Goal: Task Accomplishment & Management: Use online tool/utility

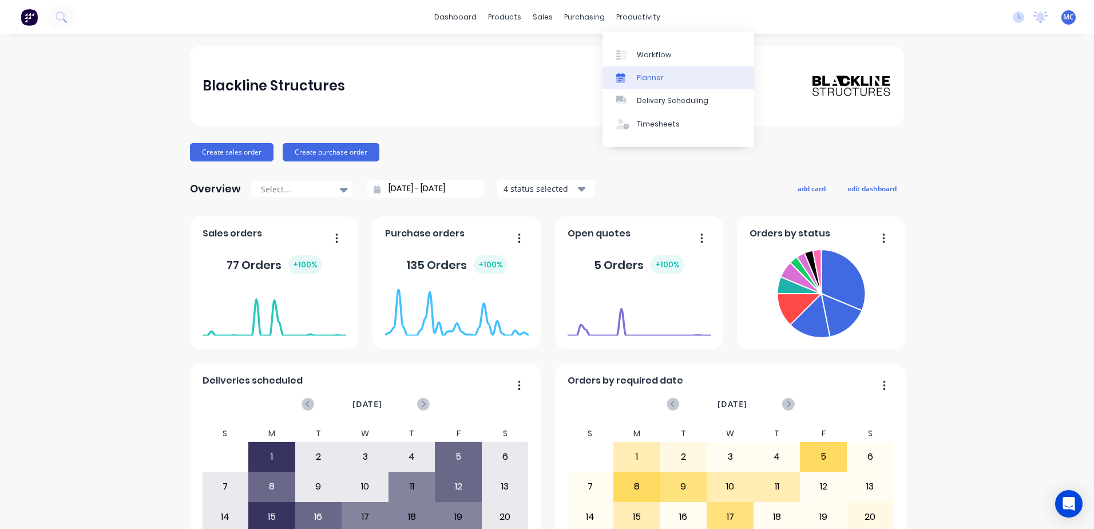
click at [662, 81] on div "Planner" at bounding box center [650, 78] width 27 height 10
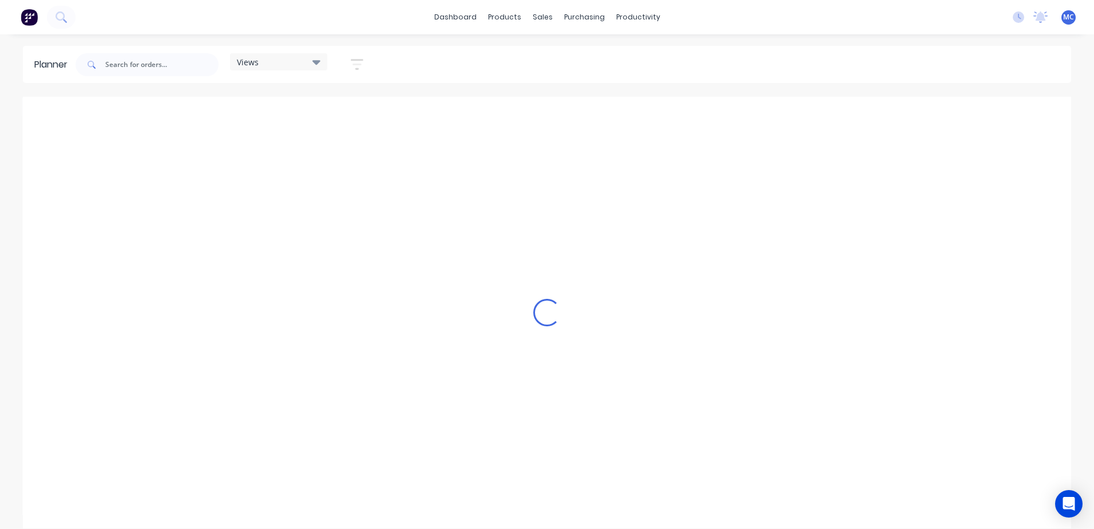
scroll to position [0, 808]
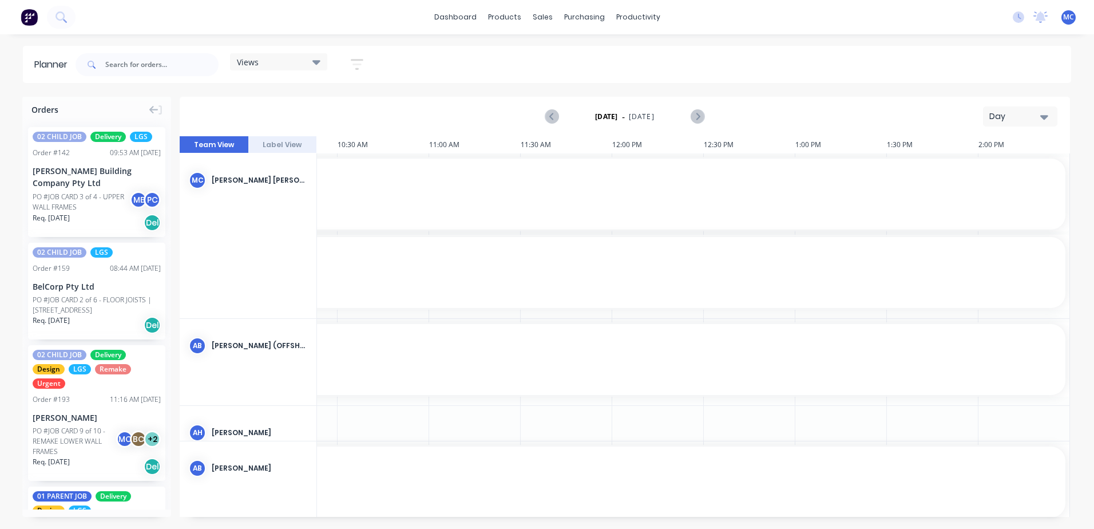
click at [1005, 111] on div "Day" at bounding box center [1015, 116] width 53 height 12
click at [1004, 173] on div "Week" at bounding box center [999, 170] width 113 height 23
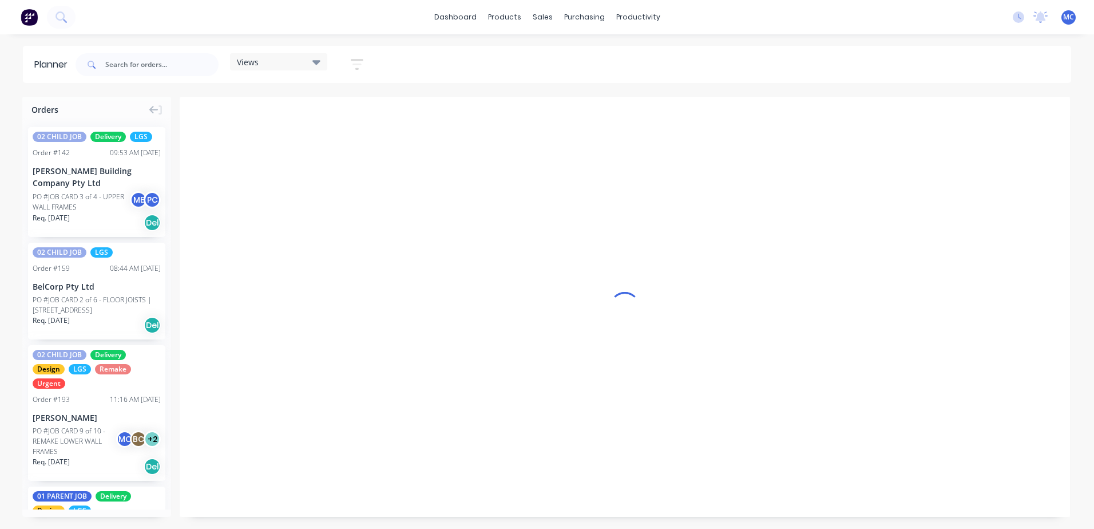
scroll to position [0, 1]
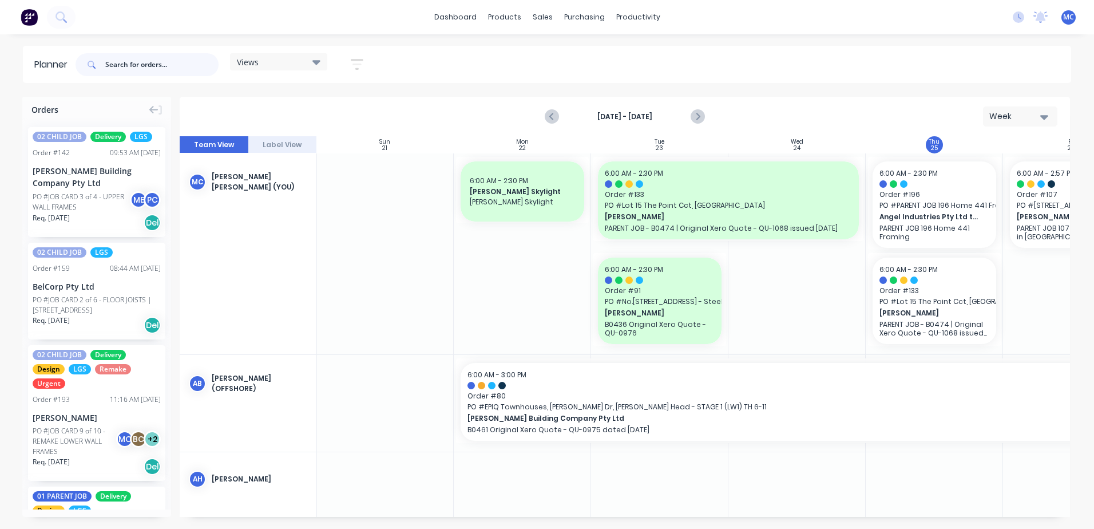
click at [121, 58] on input "text" at bounding box center [161, 64] width 113 height 23
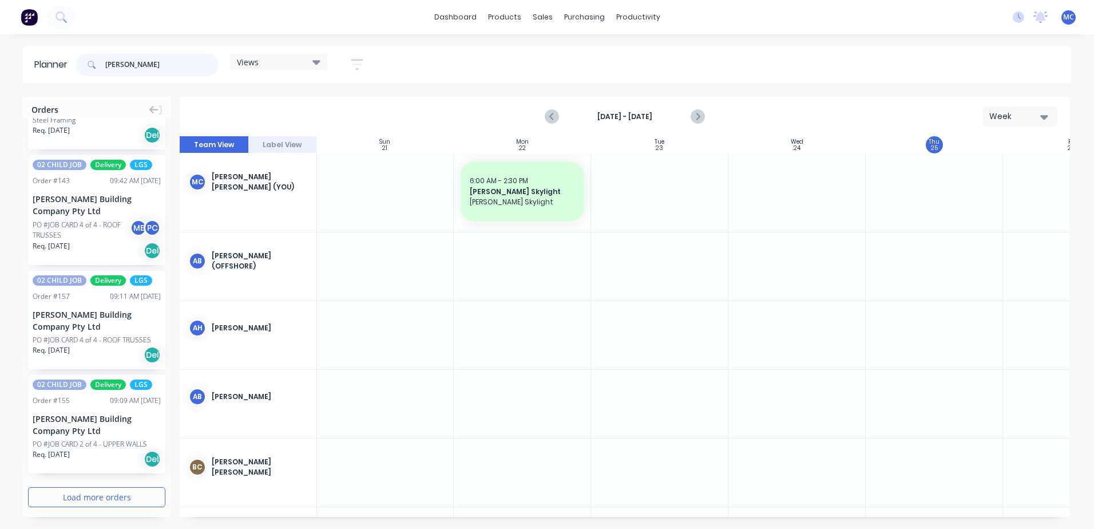
scroll to position [2247, 0]
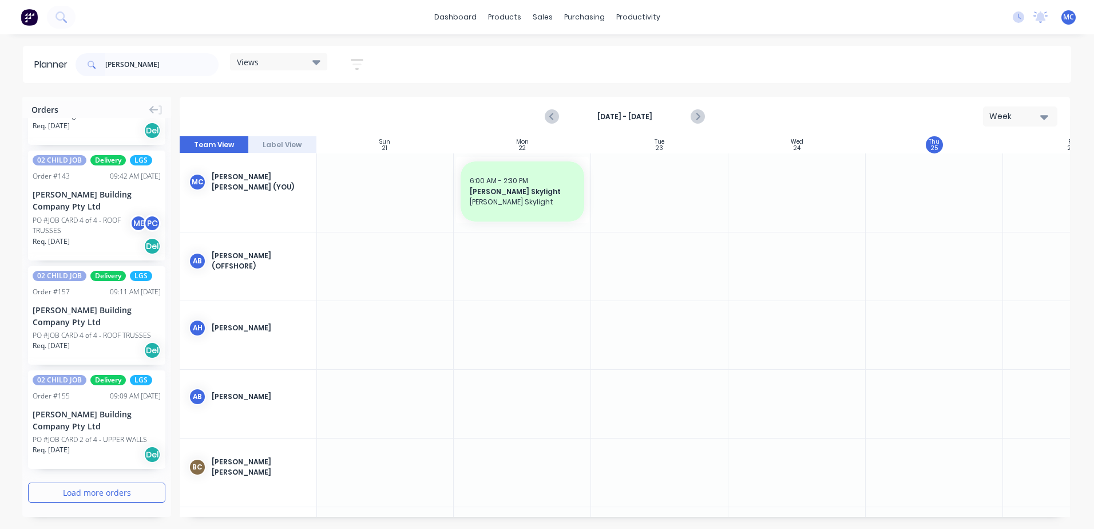
click at [129, 492] on button "Load more orders" at bounding box center [96, 492] width 137 height 20
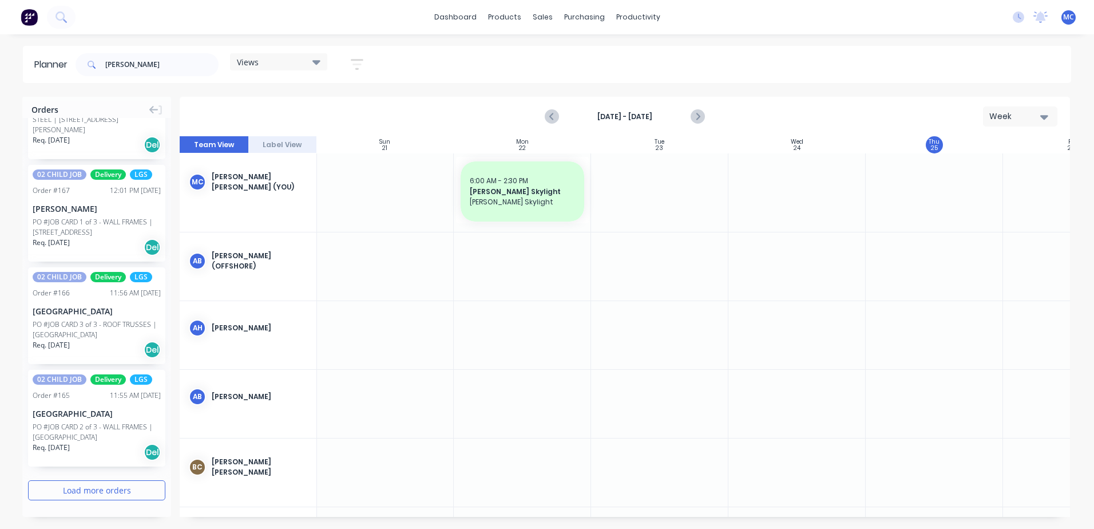
scroll to position [4628, 0]
click at [109, 496] on button "Load more orders" at bounding box center [96, 490] width 137 height 20
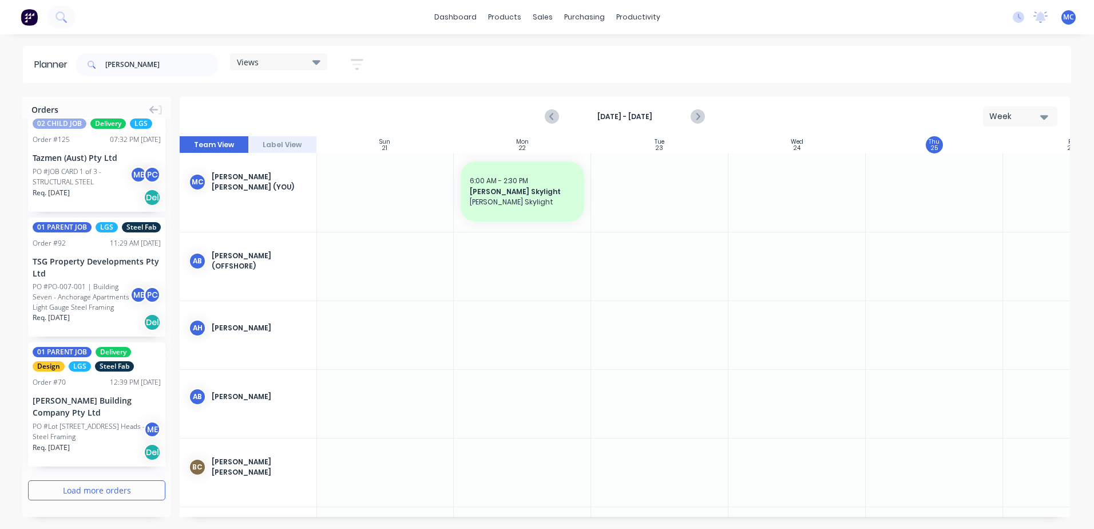
scroll to position [6915, 0]
click at [106, 488] on button "Load more orders" at bounding box center [96, 490] width 137 height 20
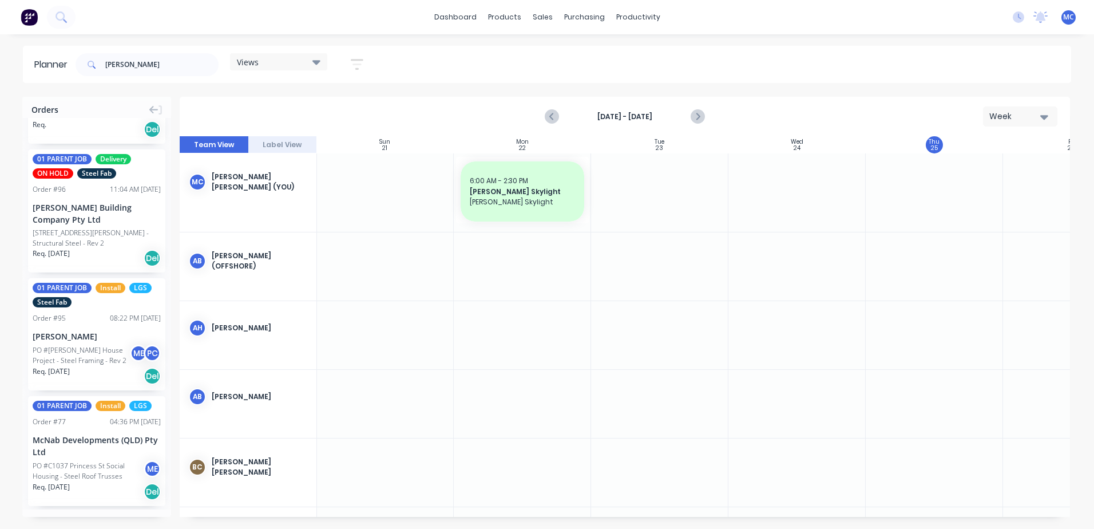
scroll to position [7952, 0]
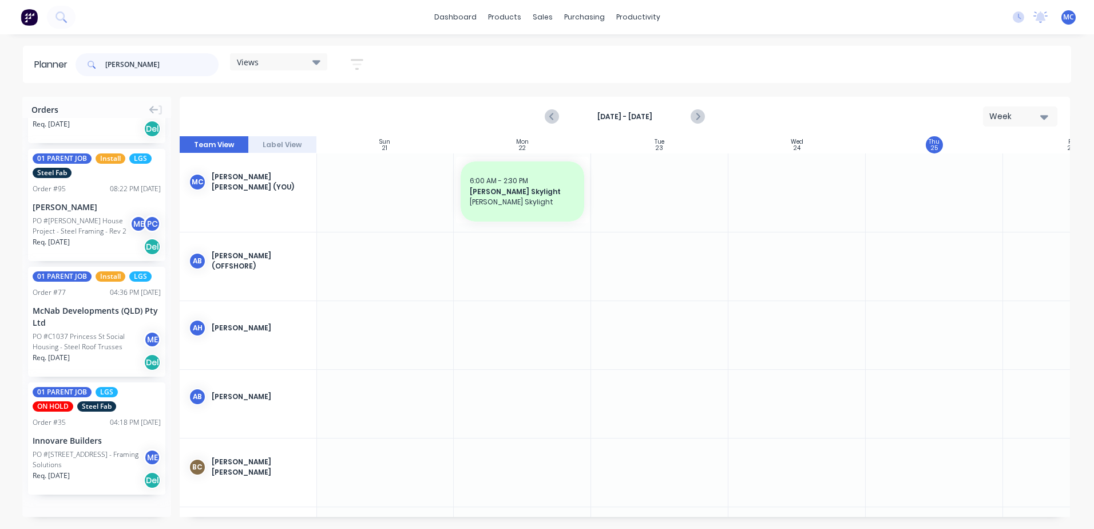
click at [164, 67] on input "[PERSON_NAME]" at bounding box center [161, 64] width 113 height 23
type input "a"
type input "[PERSON_NAME]"
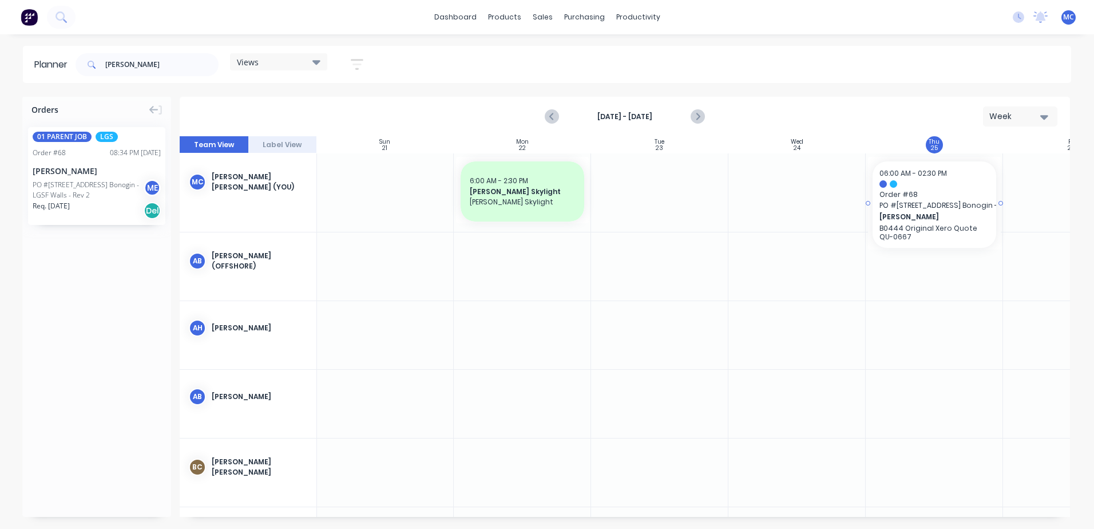
drag, startPoint x: 87, startPoint y: 187, endPoint x: 881, endPoint y: 183, distance: 794.3
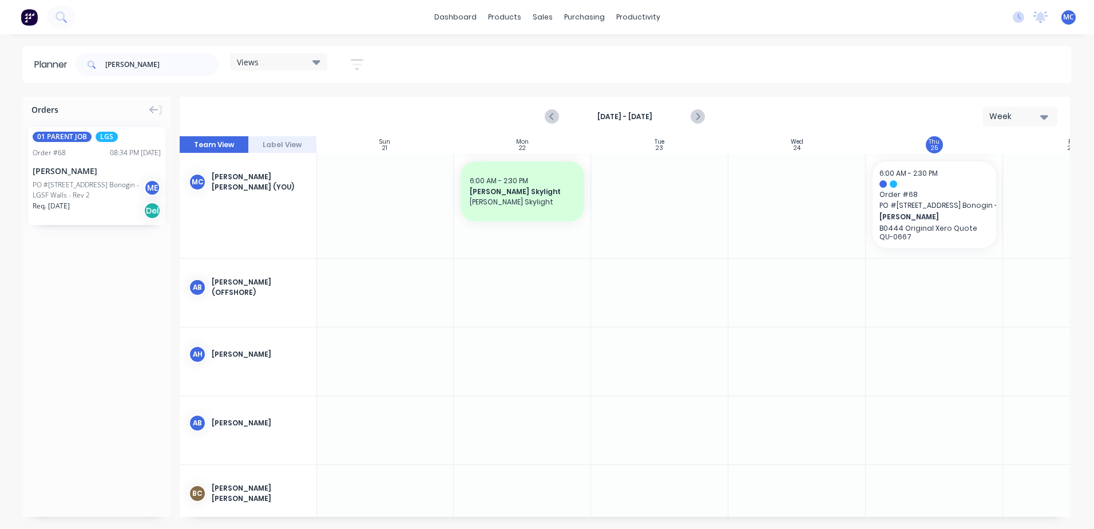
click at [1029, 115] on div "Week" at bounding box center [1015, 116] width 53 height 12
drag, startPoint x: 152, startPoint y: 68, endPoint x: -2, endPoint y: 45, distance: 155.7
click at [0, 45] on html "dashboard products sales purchasing productivity dashboard products Product Cat…" at bounding box center [547, 264] width 1094 height 529
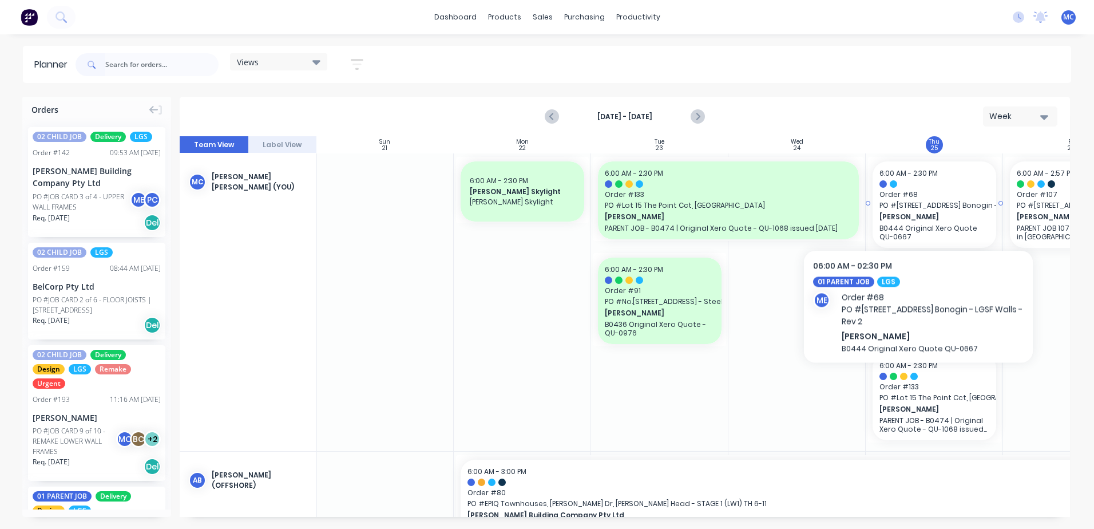
click at [918, 207] on span "PO # [STREET_ADDRESS] Bonogin - LGSF Walls - Rev 2" at bounding box center [935, 205] width 110 height 10
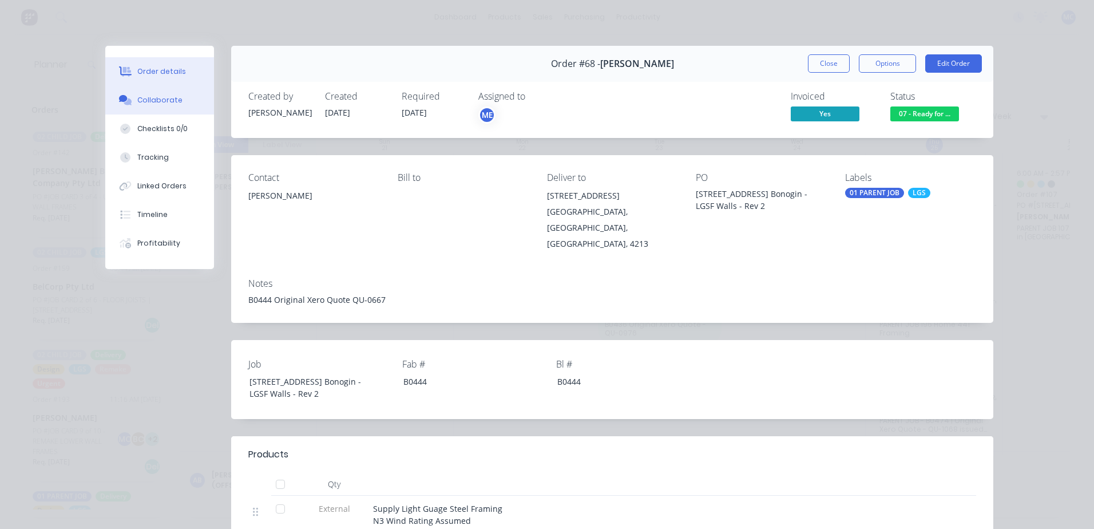
click at [157, 103] on div "Collaborate" at bounding box center [159, 100] width 45 height 10
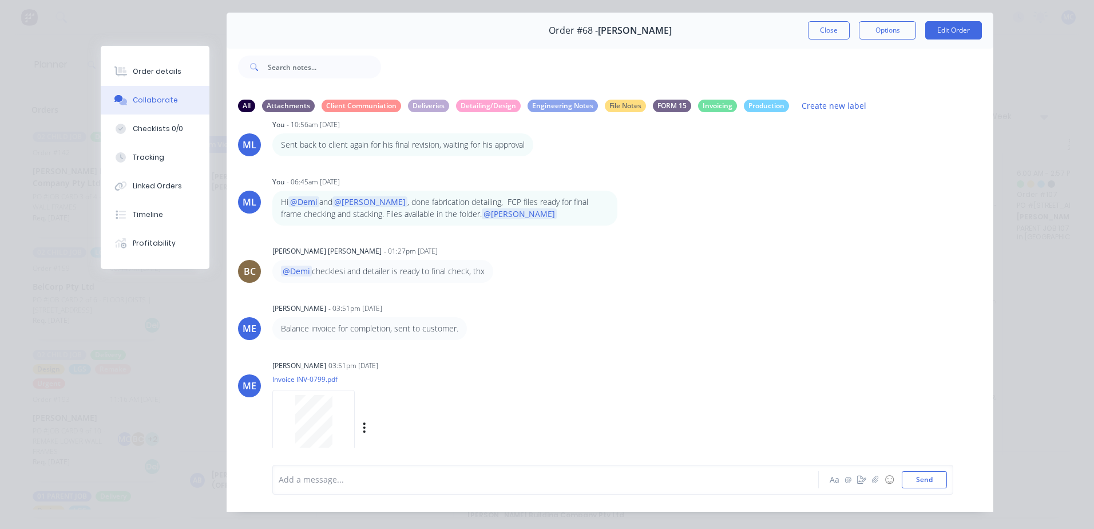
scroll to position [52, 0]
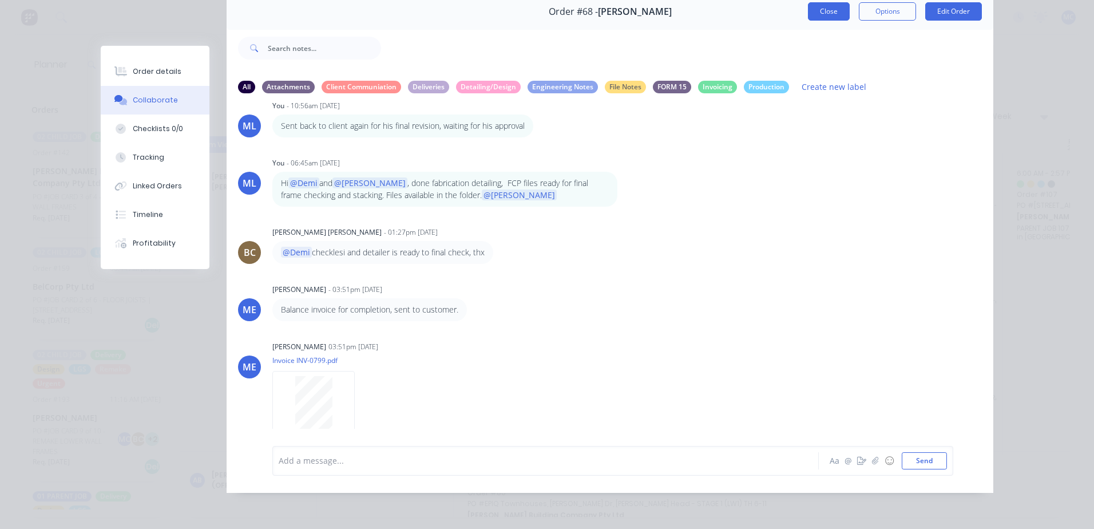
click at [835, 7] on button "Close" at bounding box center [829, 11] width 42 height 18
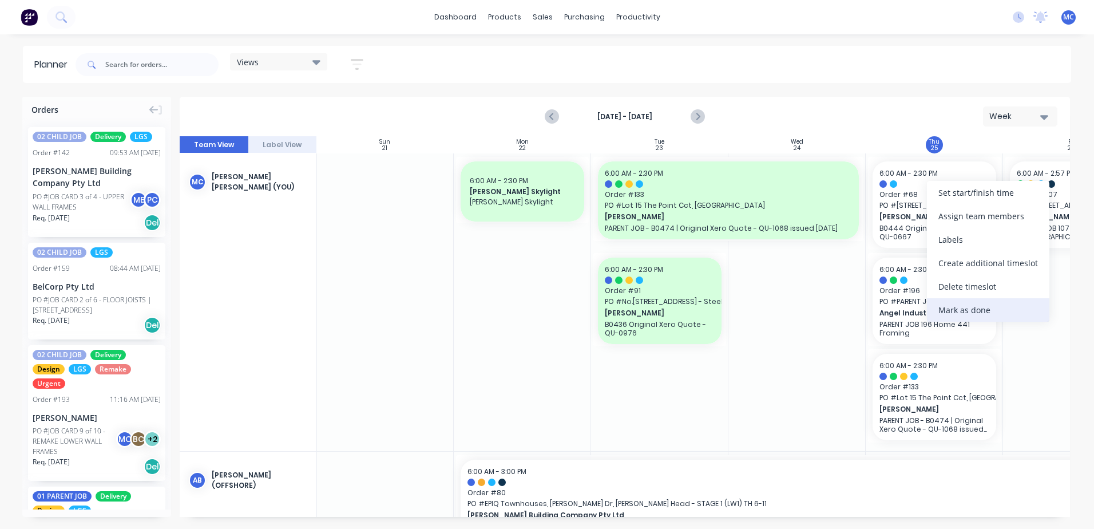
click at [980, 307] on div "Mark as done" at bounding box center [988, 309] width 122 height 23
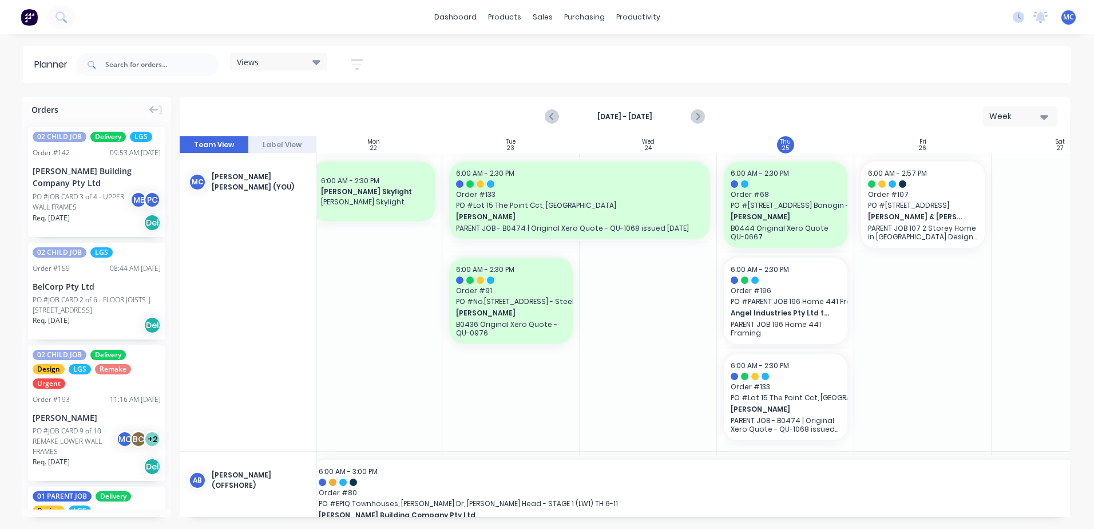
scroll to position [0, 151]
